Goal: Information Seeking & Learning: Learn about a topic

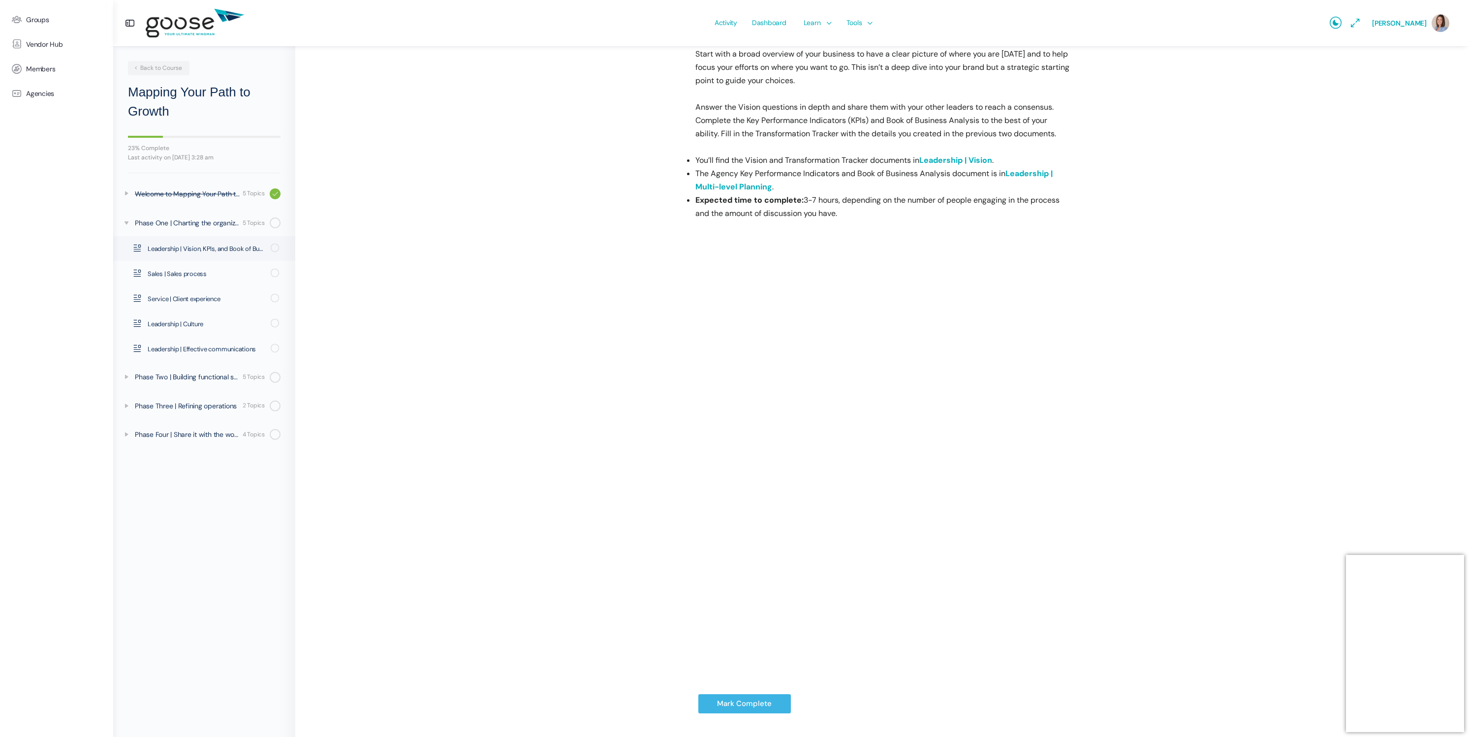
scroll to position [191, 0]
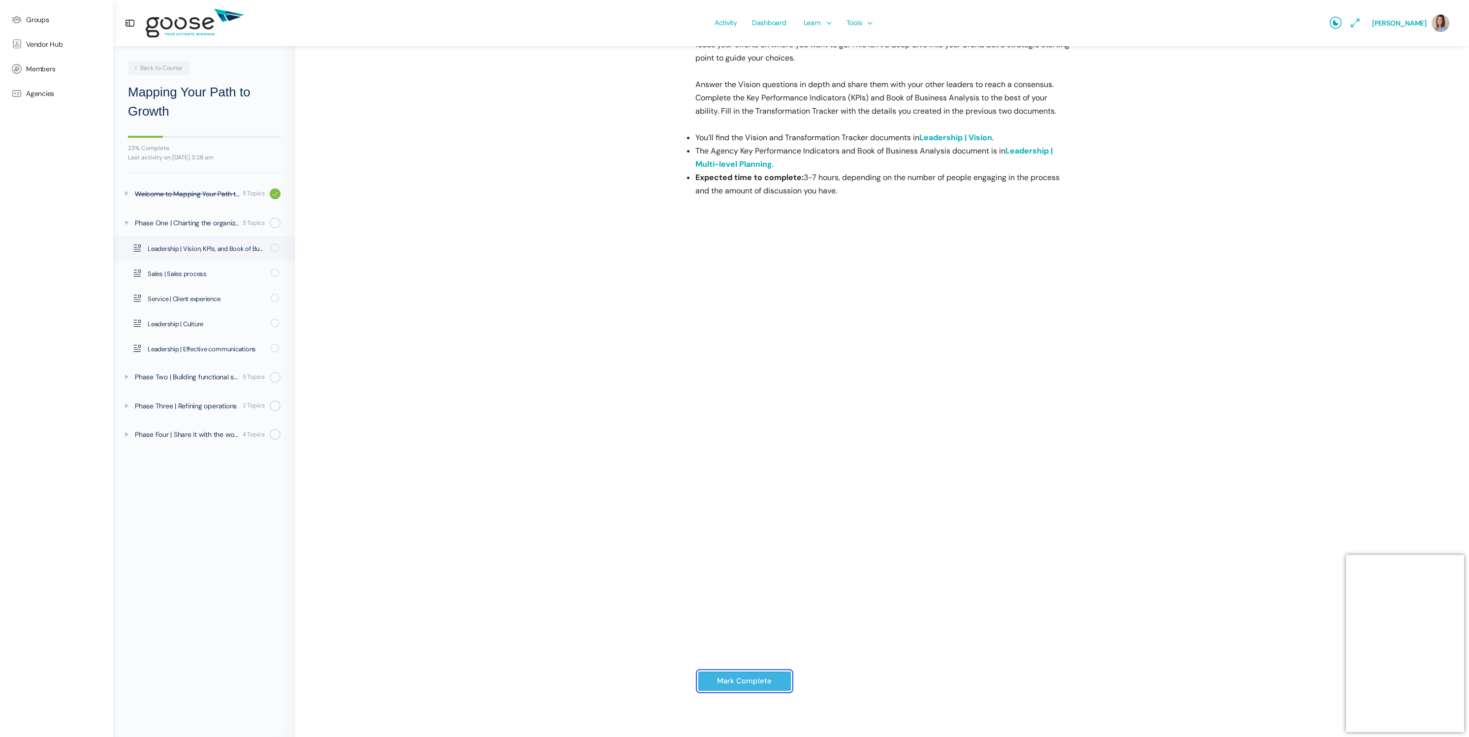
click at [767, 687] on input "Mark Complete" at bounding box center [744, 681] width 93 height 20
click at [898, 674] on div "Mark Complete" at bounding box center [882, 689] width 374 height 57
click at [746, 678] on input "Mark Complete" at bounding box center [744, 681] width 93 height 20
click at [1204, 540] on div "Mapping Your Path to Growth Phase One | Charting the organization Leadership | …" at bounding box center [881, 294] width 1075 height 848
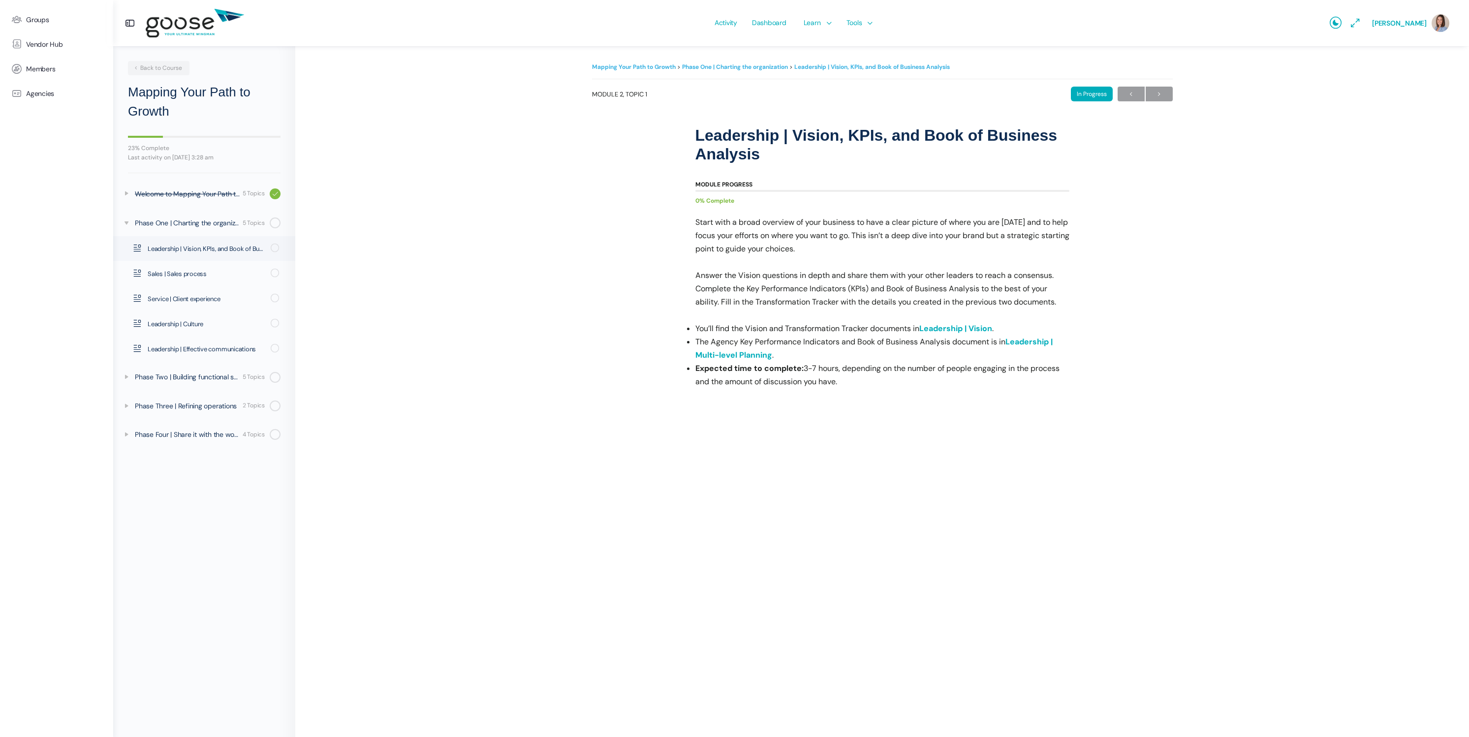
scroll to position [0, 0]
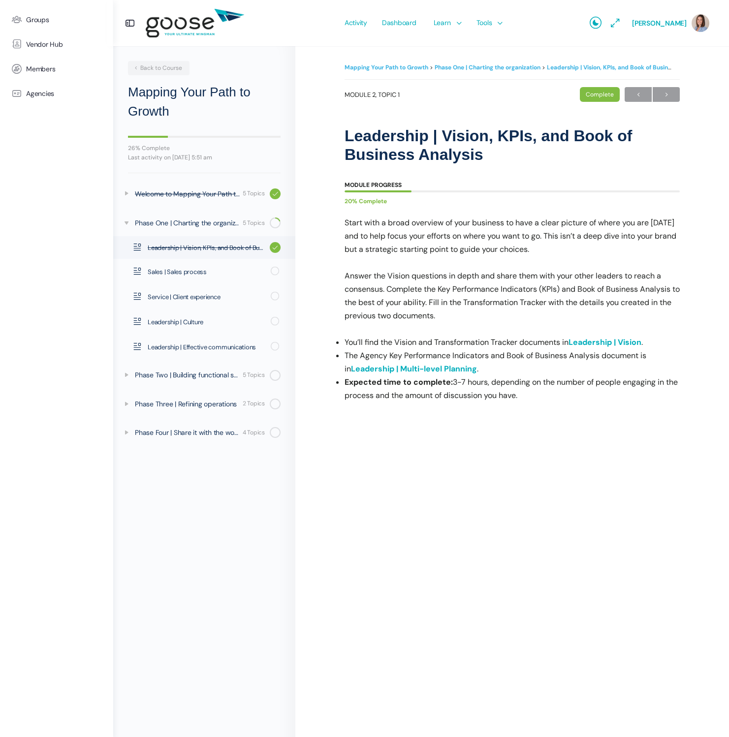
click at [589, 341] on link "Leadership | Vision" at bounding box center [604, 342] width 73 height 10
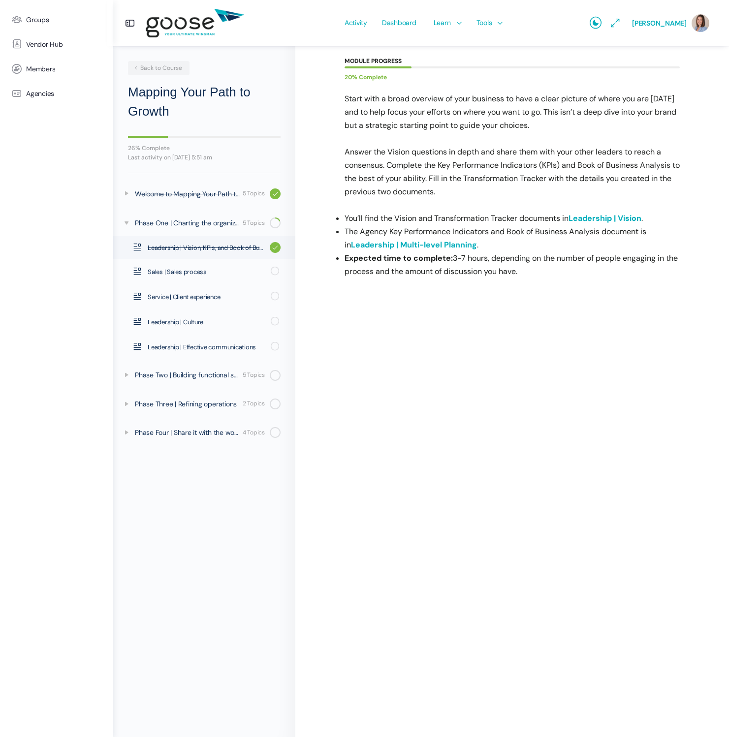
scroll to position [125, 0]
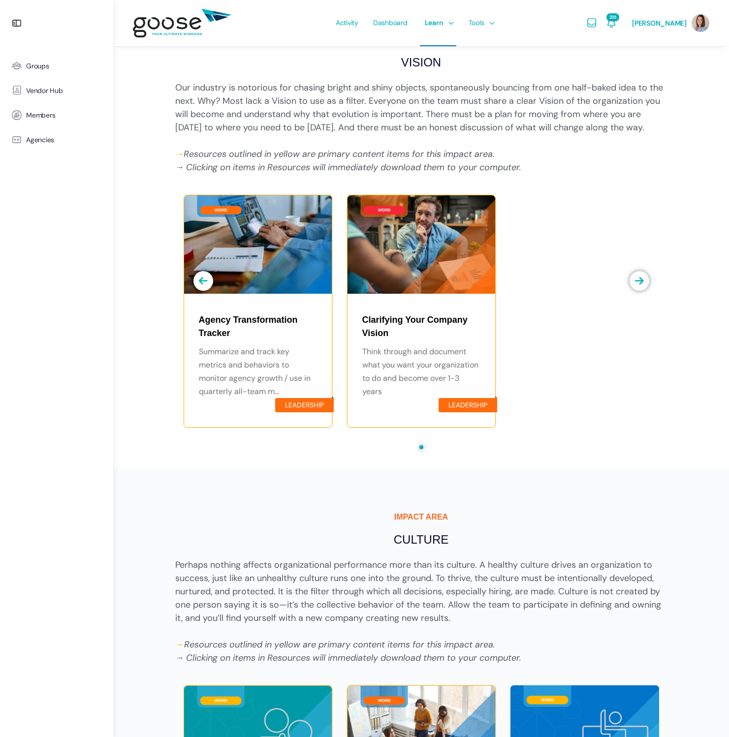
scroll to position [330, 0]
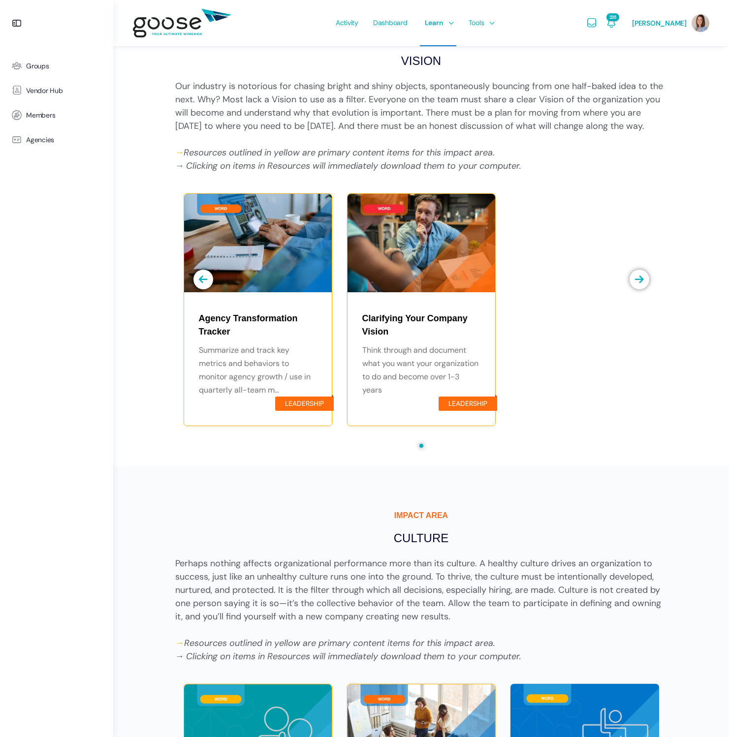
click at [255, 263] on div at bounding box center [258, 243] width 148 height 98
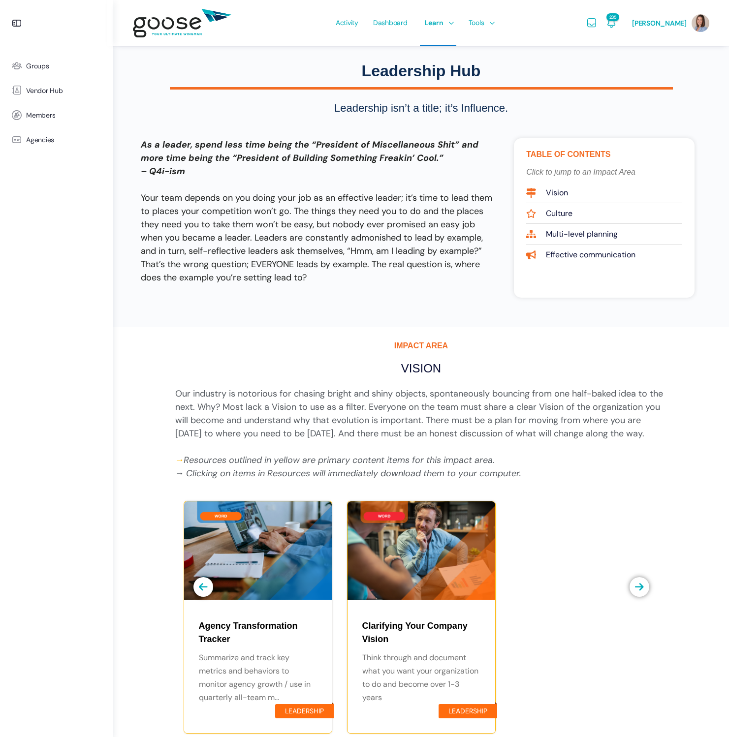
scroll to position [0, 0]
